Goal: Communication & Community: Answer question/provide support

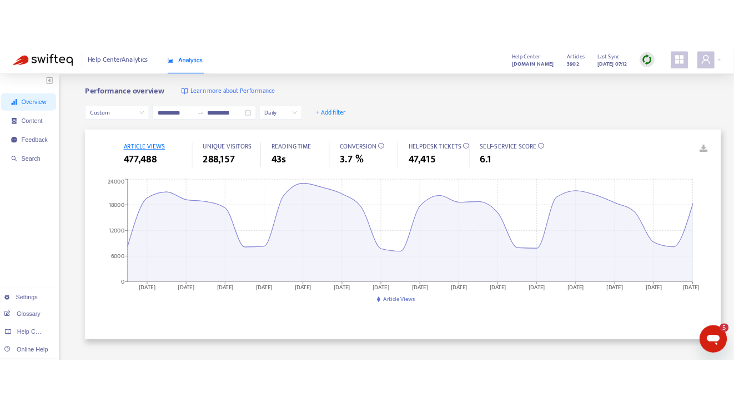
scroll to position [13, 0]
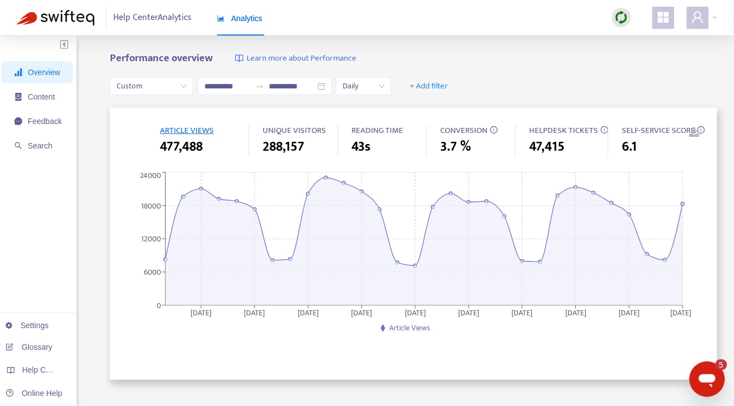
click at [710, 381] on icon "Open messaging window, 5 unread messages" at bounding box center [707, 379] width 17 height 13
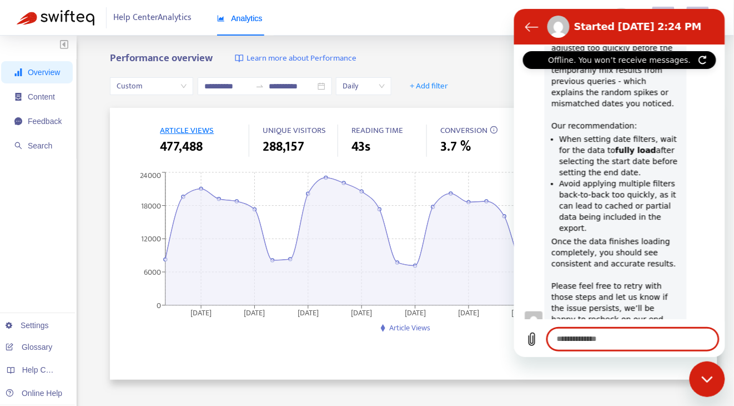
scroll to position [1117, 0]
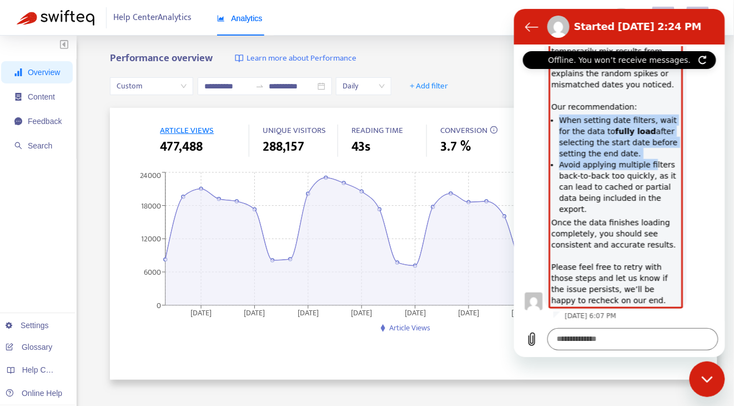
drag, startPoint x: 554, startPoint y: 116, endPoint x: 663, endPoint y: 169, distance: 121.5
click at [662, 169] on ul "When setting date filters, wait for the data to fully load after selecting the …" at bounding box center [616, 164] width 129 height 100
click at [663, 170] on li "Avoid applying multiple filters back-to-back too quickly, as it can lead to cac…" at bounding box center [619, 186] width 121 height 56
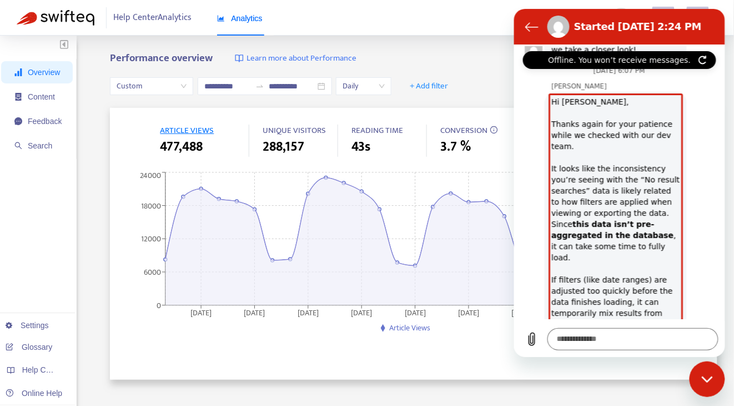
scroll to position [859, 0]
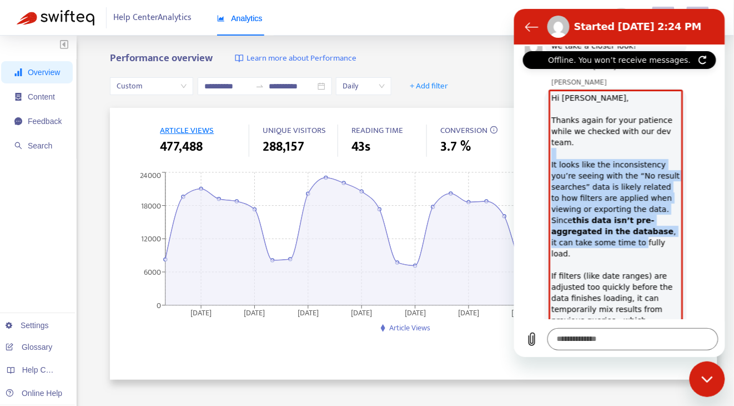
drag, startPoint x: 566, startPoint y: 164, endPoint x: 634, endPoint y: 246, distance: 106.1
click at [633, 247] on div "Hi [PERSON_NAME], Thanks again for your patience while we checked with our dev …" at bounding box center [616, 327] width 138 height 480
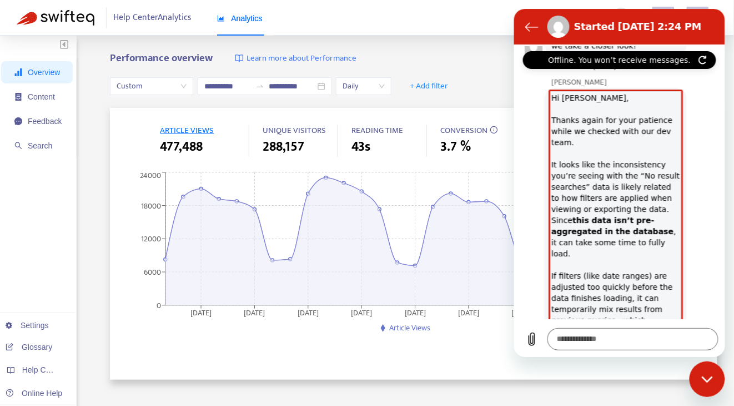
click at [634, 246] on div "Hi [PERSON_NAME], Thanks again for your patience while we checked with our dev …" at bounding box center [616, 327] width 138 height 480
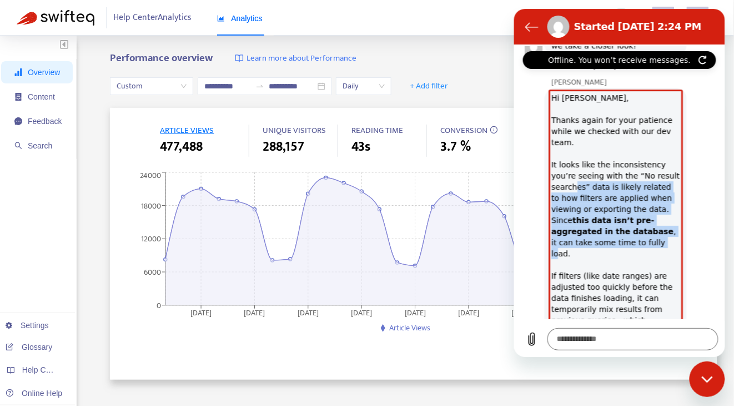
drag, startPoint x: 657, startPoint y: 249, endPoint x: 574, endPoint y: 188, distance: 102.1
click at [574, 188] on div "Hi [PERSON_NAME], Thanks again for your patience while we checked with our dev …" at bounding box center [616, 327] width 138 height 480
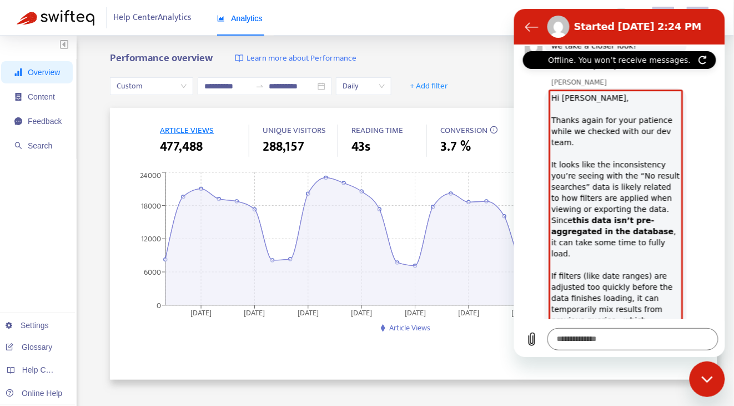
click at [574, 187] on div "Hi [PERSON_NAME], Thanks again for your patience while we checked with our dev …" at bounding box center [616, 327] width 138 height 480
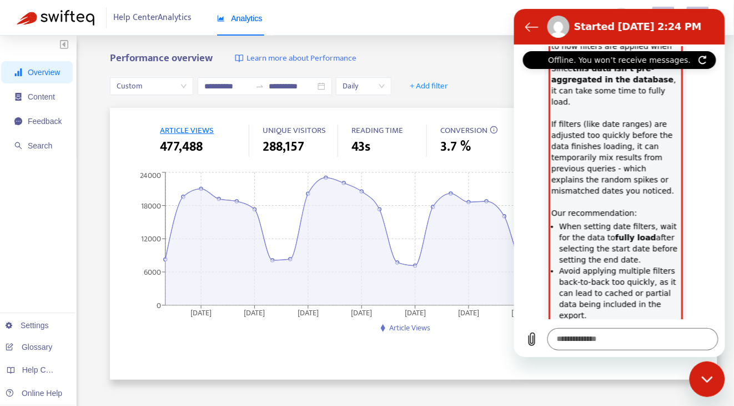
scroll to position [1014, 0]
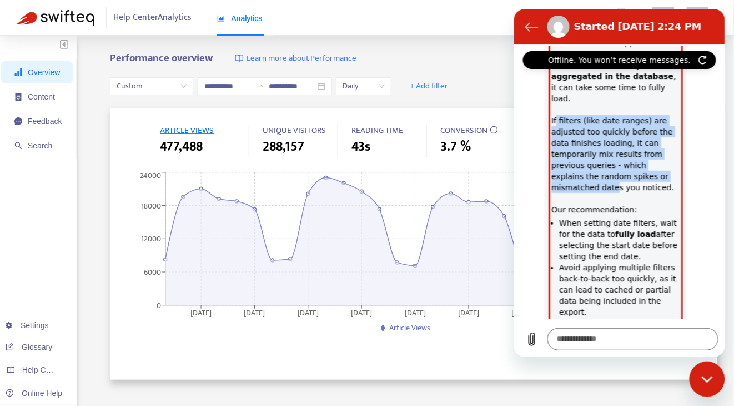
drag, startPoint x: 557, startPoint y: 117, endPoint x: 613, endPoint y: 181, distance: 84.6
click at [613, 181] on div "Hi [PERSON_NAME], Thanks again for your patience while we checked with our dev …" at bounding box center [616, 172] width 138 height 480
drag, startPoint x: 654, startPoint y: 186, endPoint x: 558, endPoint y: 124, distance: 114.0
click at [558, 125] on div "Hi [PERSON_NAME], Thanks again for your patience while we checked with our dev …" at bounding box center [616, 172] width 138 height 480
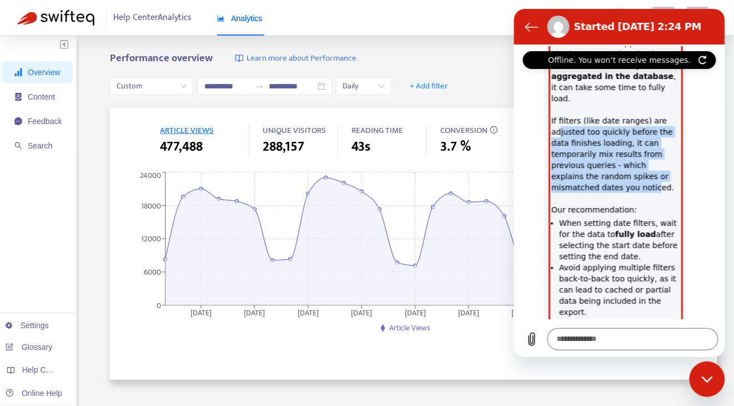
click at [558, 123] on div "Hi [PERSON_NAME], Thanks again for your patience while we checked with our dev …" at bounding box center [616, 172] width 138 height 480
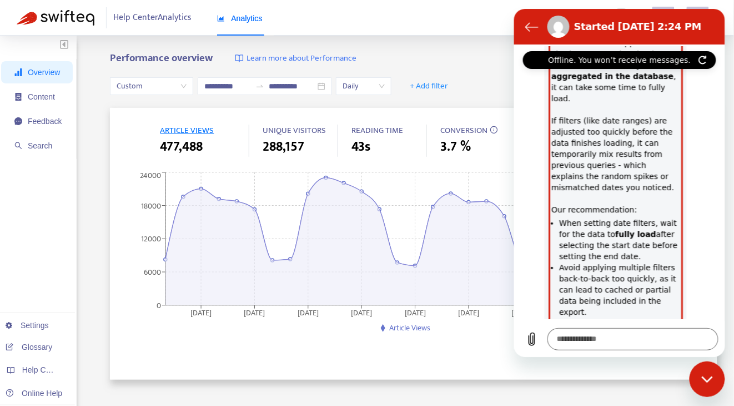
scroll to position [1117, 0]
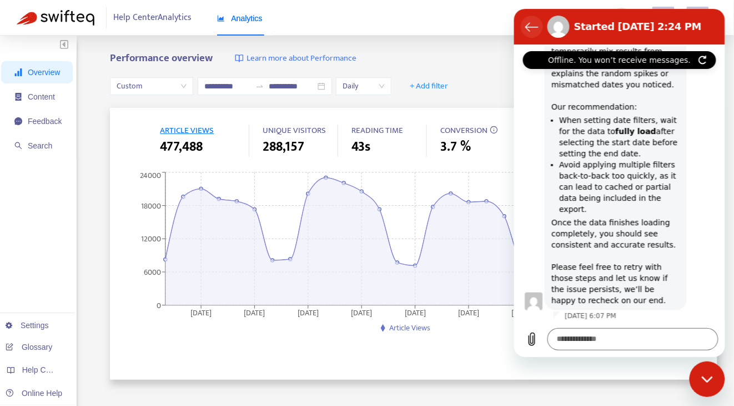
click at [531, 22] on icon "Back to the conversation list" at bounding box center [531, 25] width 13 height 13
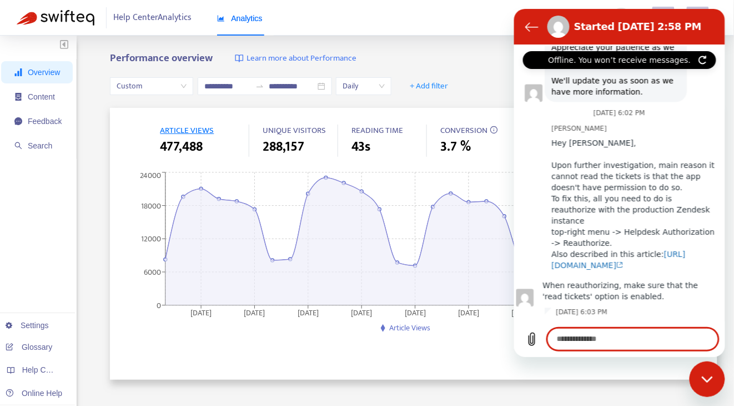
scroll to position [1904, 0]
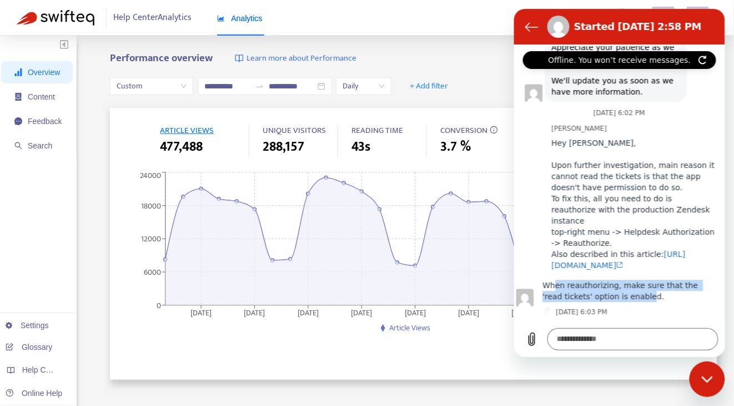
drag, startPoint x: 563, startPoint y: 271, endPoint x: 574, endPoint y: 296, distance: 26.6
click at [574, 296] on span "When reauthorizing, make sure that the 'read tickets' option is enabled." at bounding box center [629, 289] width 182 height 31
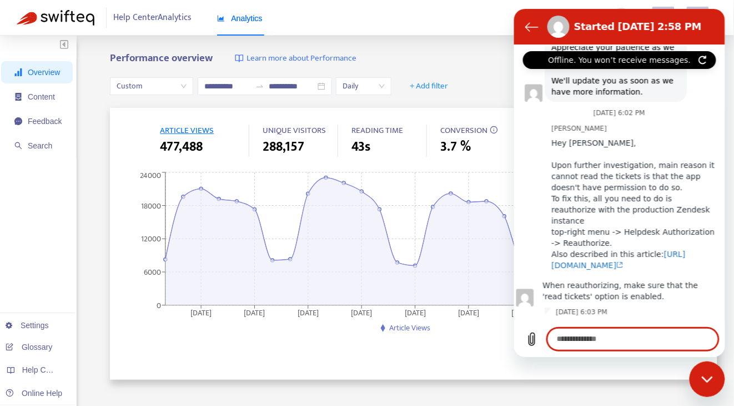
click at [612, 339] on textarea at bounding box center [632, 338] width 171 height 22
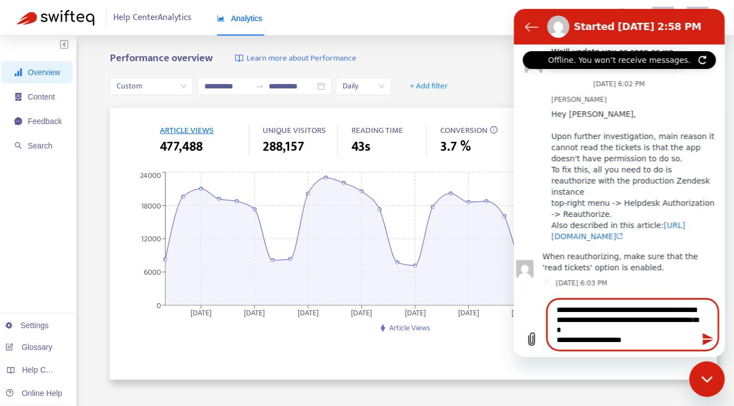
type textarea "**********"
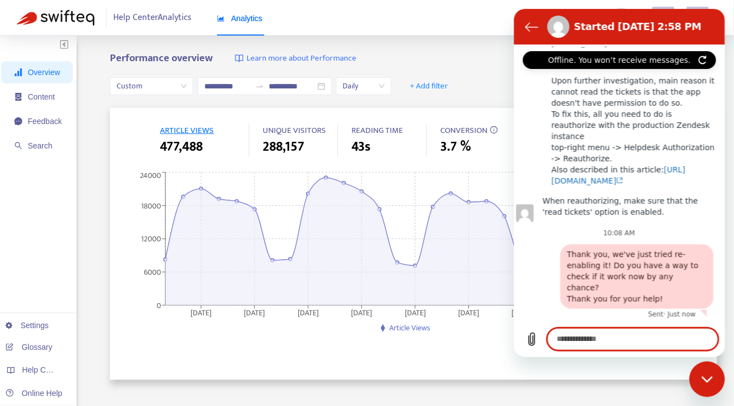
scroll to position [1980, 0]
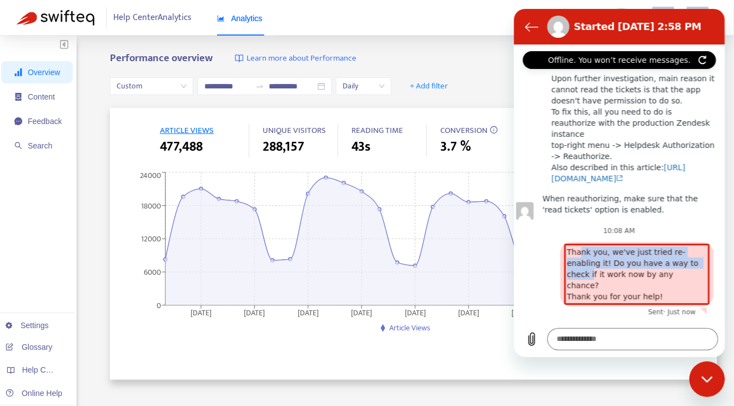
drag, startPoint x: 579, startPoint y: 263, endPoint x: 598, endPoint y: 286, distance: 29.9
click at [597, 285] on span "Thank you, we've just tried re-enabling it! Do you have a way to check if it wo…" at bounding box center [637, 273] width 149 height 64
click at [598, 286] on span "Thank you, we've just tried re-enabling it! Do you have a way to check if it wo…" at bounding box center [637, 273] width 149 height 64
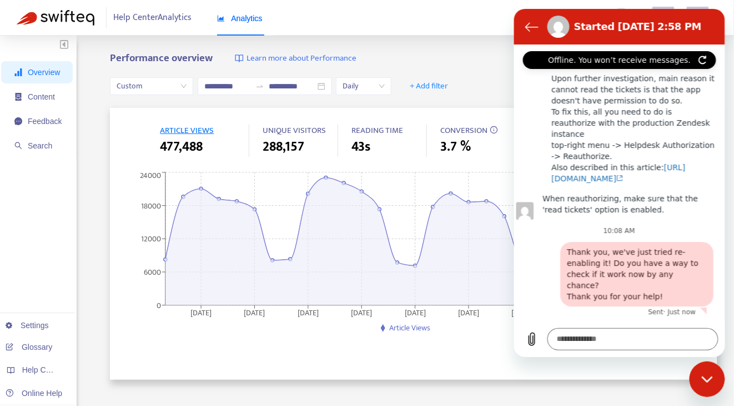
click at [701, 388] on div "Close messaging window" at bounding box center [707, 378] width 33 height 33
